Goal: Task Accomplishment & Management: Use online tool/utility

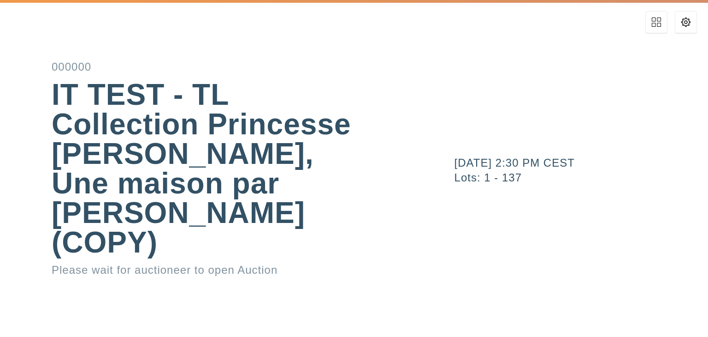
click at [288, 190] on div "IT TEST - TL Collection Princesse [PERSON_NAME], Une maison par [PERSON_NAME] (…" at bounding box center [213, 168] width 322 height 177
click at [689, 23] on icon at bounding box center [685, 22] width 9 height 9
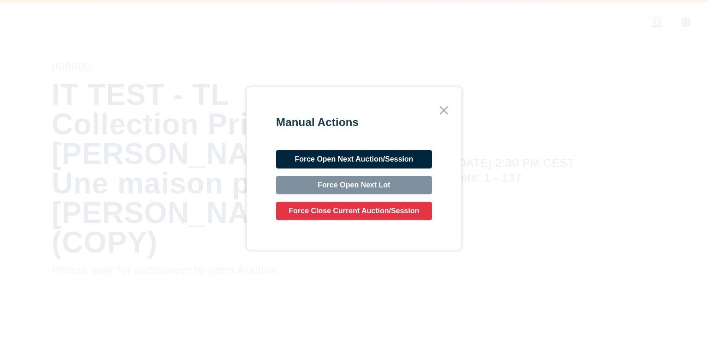
click at [397, 160] on button "Force Open Next Auction/Session" at bounding box center [354, 159] width 156 height 18
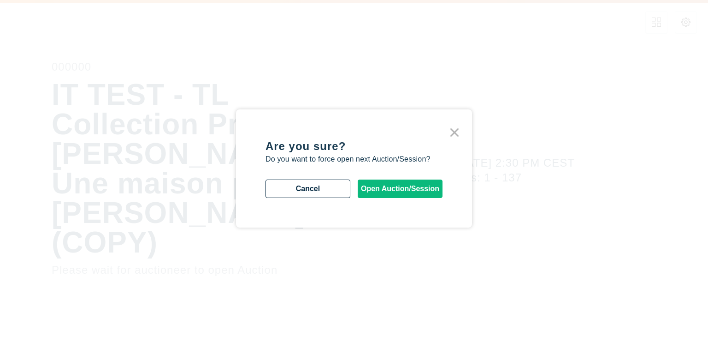
click at [398, 192] on button "Open Auction/Session" at bounding box center [400, 188] width 85 height 18
